Goal: Check status: Check status

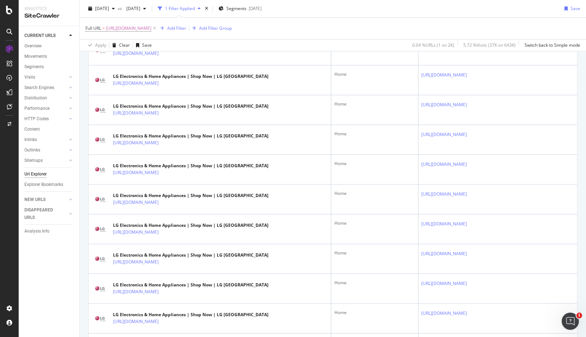
scroll to position [618, 0]
